Goal: Task Accomplishment & Management: Use online tool/utility

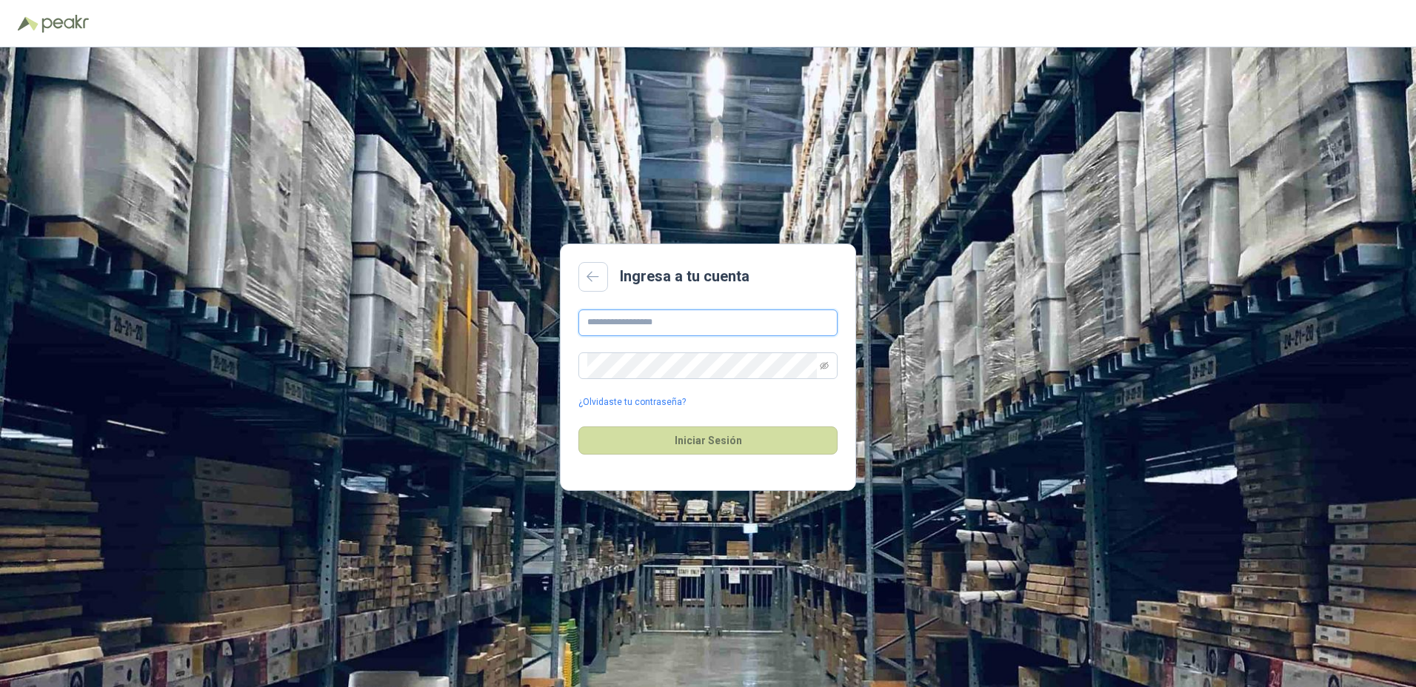
click at [703, 324] on input "text" at bounding box center [707, 323] width 259 height 27
click at [578, 427] on button "Iniciar Sesión" at bounding box center [707, 441] width 259 height 28
click at [660, 320] on input "**********" at bounding box center [707, 323] width 259 height 27
type input "**********"
click at [578, 427] on button "Iniciar Sesión" at bounding box center [707, 441] width 259 height 28
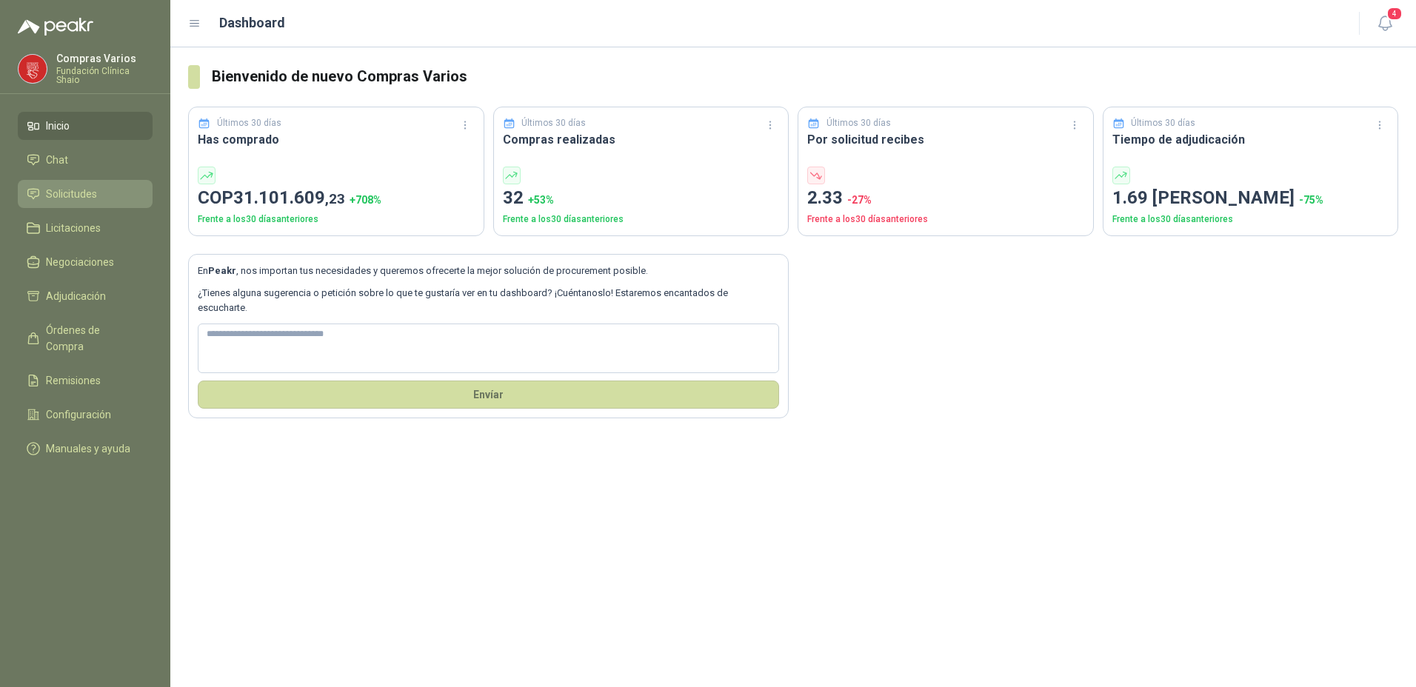
click at [60, 186] on span "Solicitudes" at bounding box center [71, 194] width 51 height 16
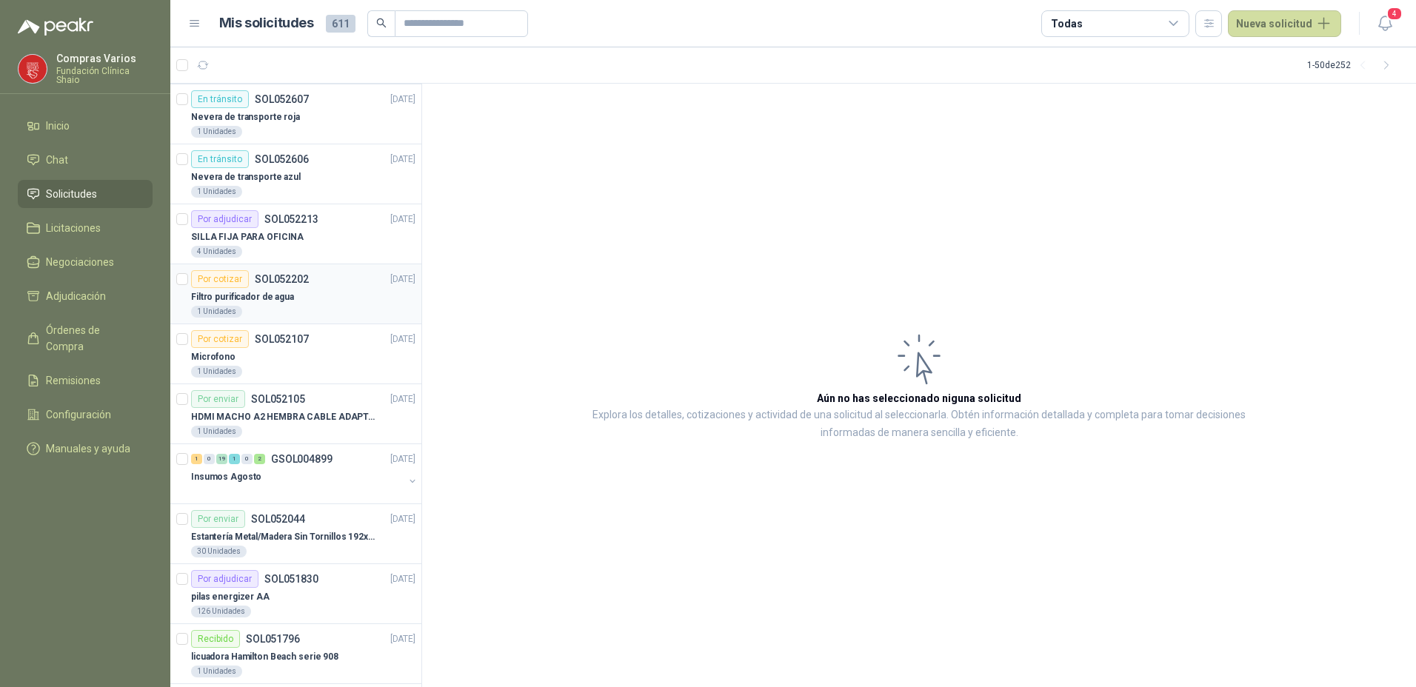
scroll to position [148, 0]
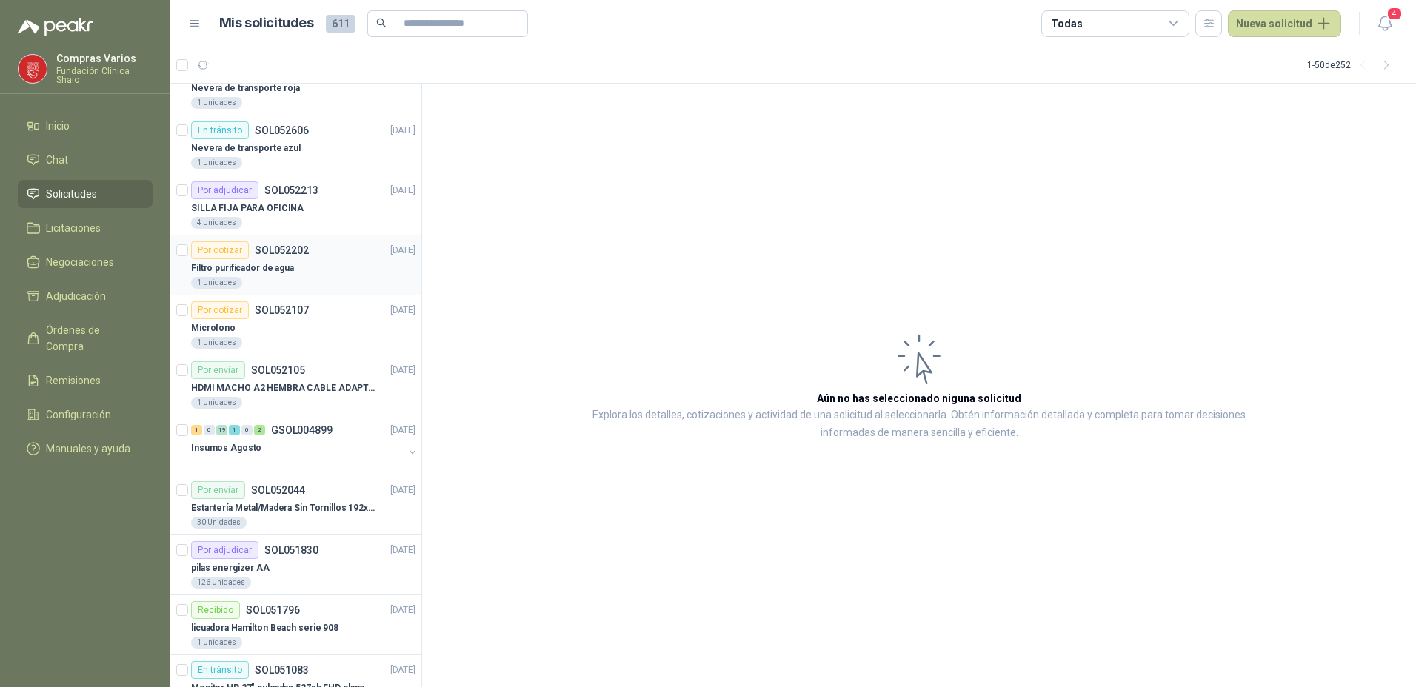
click at [261, 264] on p "Filtro purificador de agua" at bounding box center [242, 268] width 103 height 14
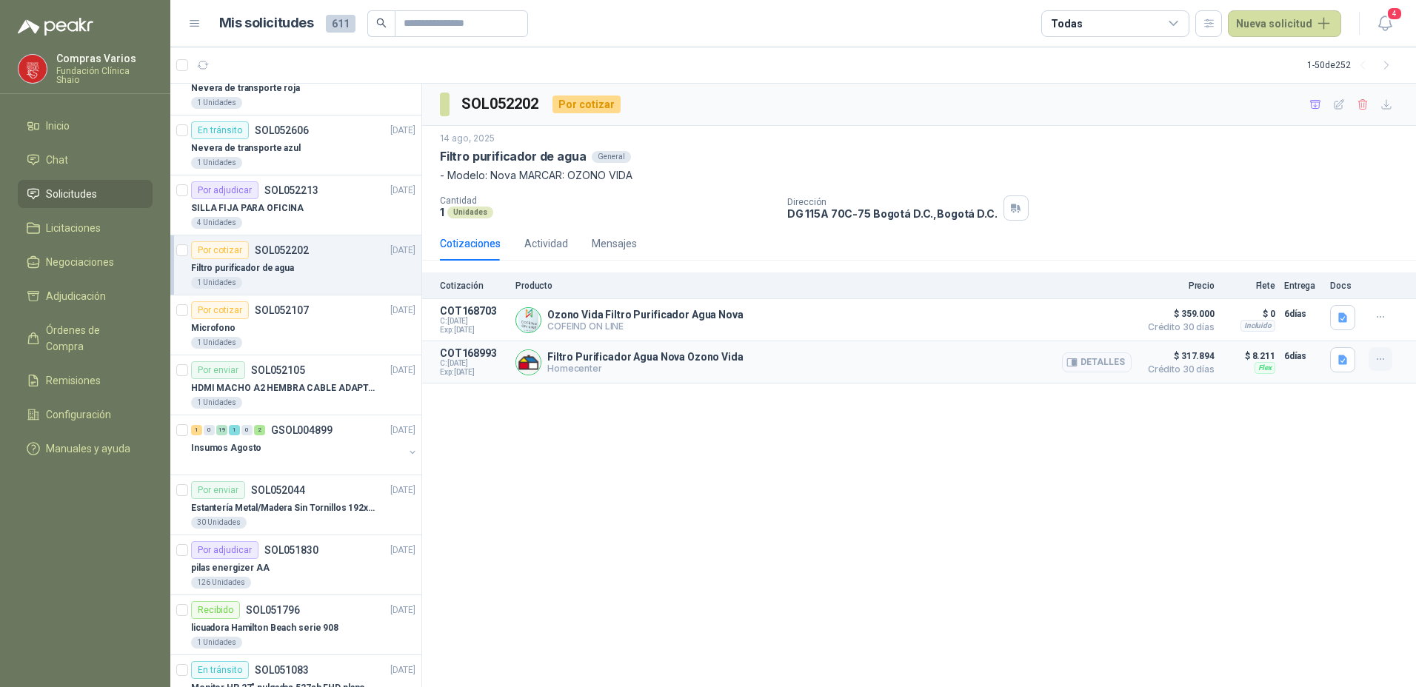
click at [1377, 356] on icon "button" at bounding box center [1380, 359] width 13 height 13
click at [1359, 295] on button "Añadir" at bounding box center [1350, 301] width 118 height 24
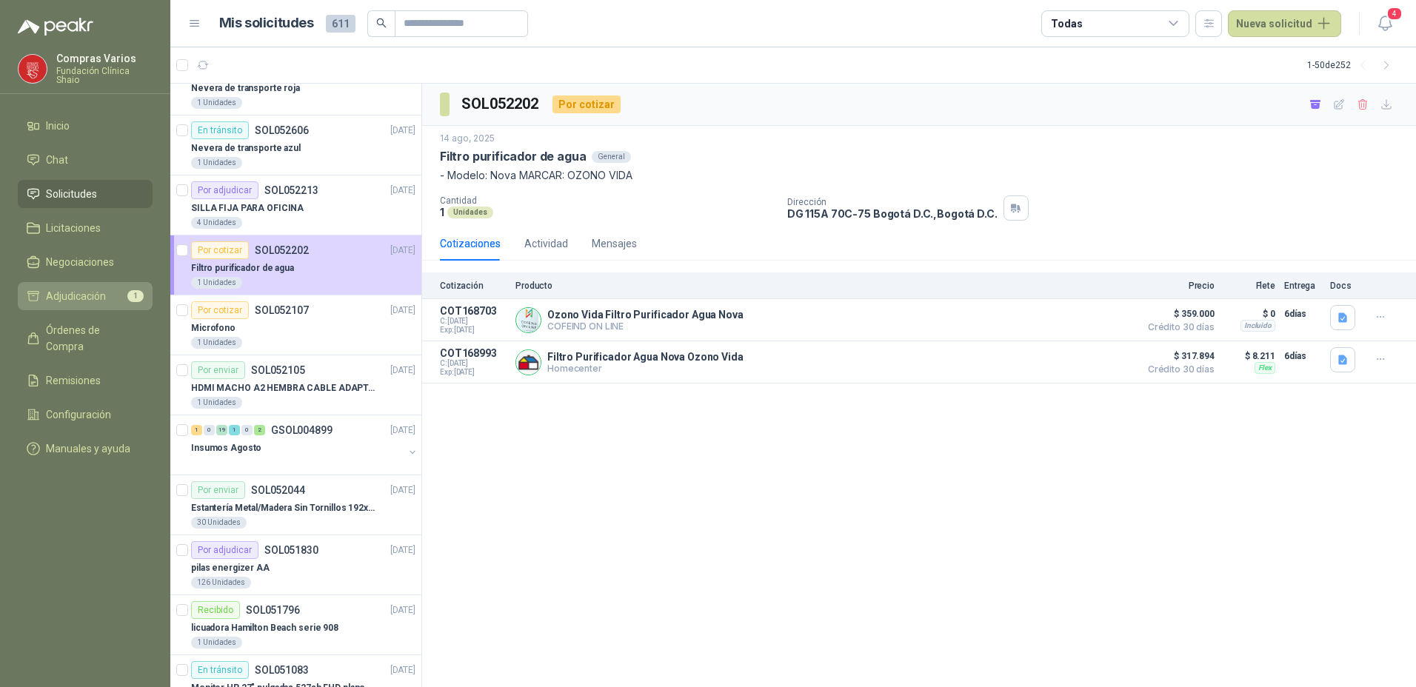
click at [74, 298] on span "Adjudicación" at bounding box center [76, 296] width 60 height 16
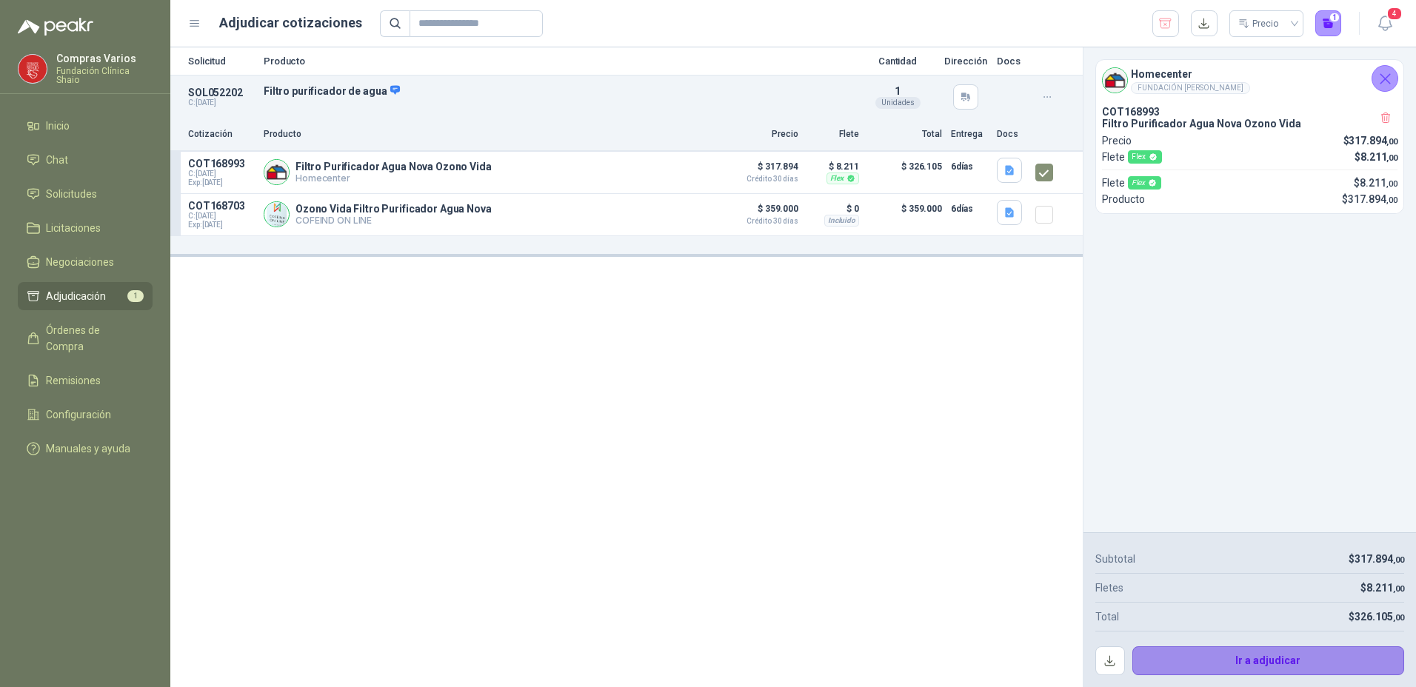
click at [1243, 662] on button "Ir a adjudicar" at bounding box center [1268, 661] width 273 height 30
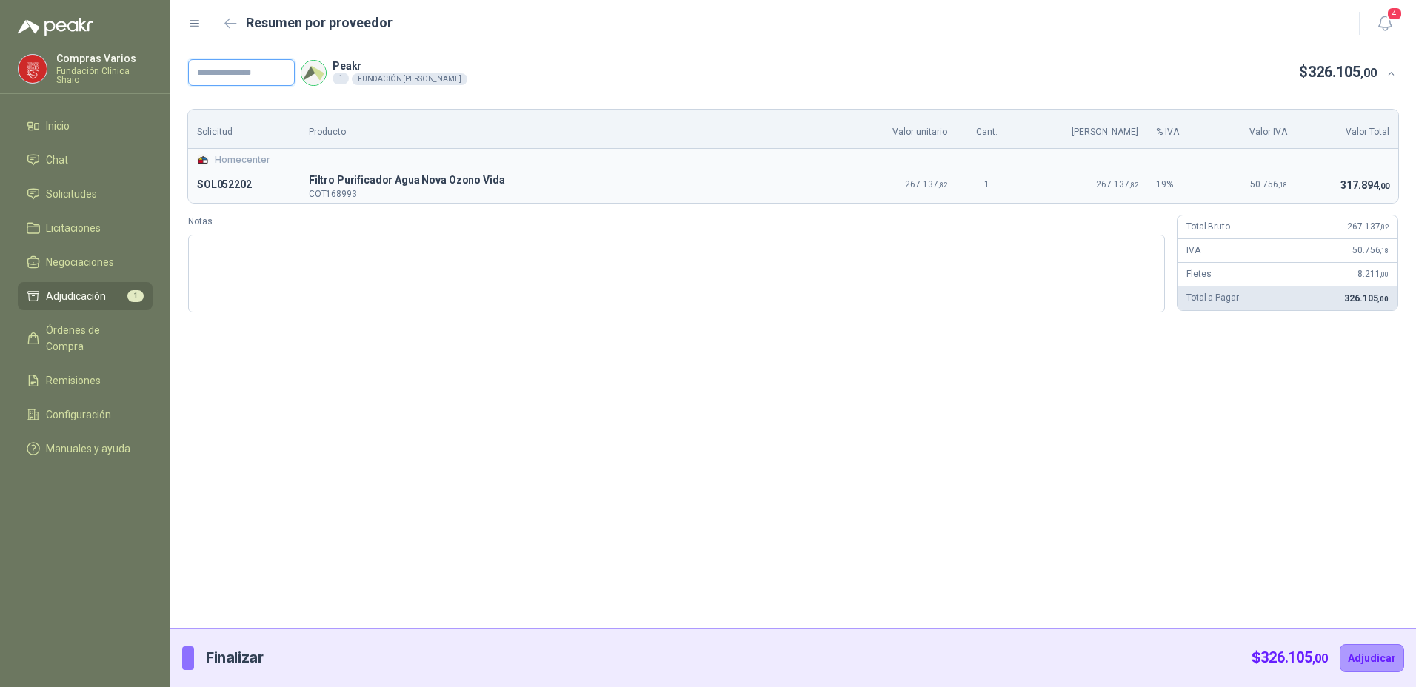
click at [235, 82] on input "text" at bounding box center [241, 72] width 107 height 27
type input "*"
type input "*********"
click at [1365, 650] on button "Adjudicar" at bounding box center [1372, 658] width 64 height 28
